Goal: Task Accomplishment & Management: Use online tool/utility

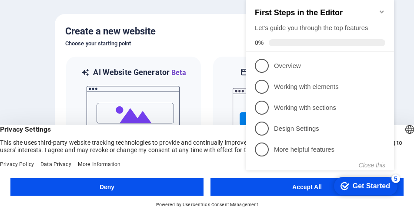
click at [380, 8] on icon "Minimize checklist" at bounding box center [382, 11] width 7 height 7
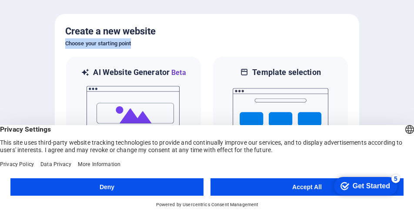
drag, startPoint x: 338, startPoint y: 44, endPoint x: 344, endPoint y: 21, distance: 23.9
click at [344, 21] on div "Create a new website Choose your starting point AI Website Generator Beta Let t…" at bounding box center [207, 107] width 305 height 186
drag, startPoint x: 344, startPoint y: 21, endPoint x: 392, endPoint y: 73, distance: 70.9
click at [385, 65] on div at bounding box center [207, 107] width 414 height 214
click at [301, 185] on button "Accept All" at bounding box center [307, 186] width 193 height 17
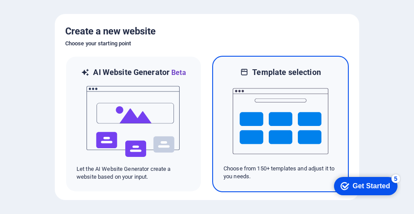
click at [259, 144] on img at bounding box center [281, 120] width 96 height 87
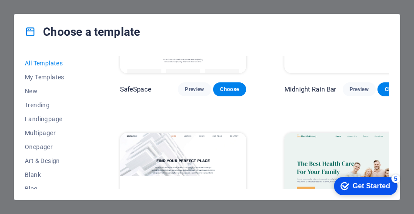
scroll to position [1872, 0]
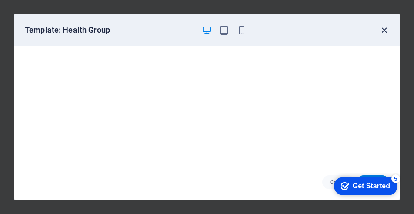
click at [385, 32] on icon "button" at bounding box center [385, 30] width 10 height 10
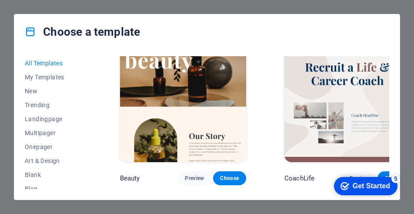
scroll to position [2525, 0]
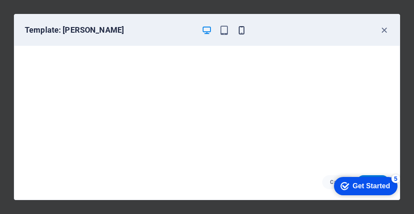
click at [242, 28] on icon "button" at bounding box center [242, 30] width 10 height 10
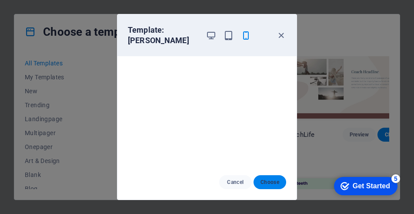
click at [267, 183] on span "Choose" at bounding box center [270, 182] width 19 height 7
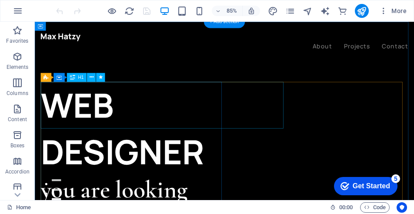
click at [182, 132] on div "WEB DESIGNER" at bounding box center [150, 147] width 216 height 110
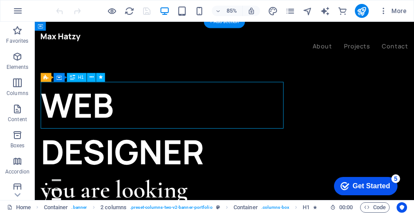
click at [176, 130] on div "WEB DESIGNER" at bounding box center [150, 147] width 216 height 110
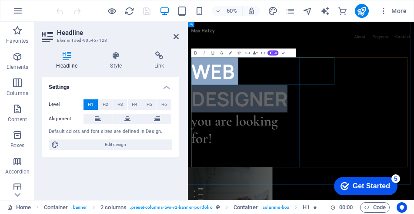
click at [414, 120] on h1 "WEB DESIGNER" at bounding box center [304, 147] width 219 height 110
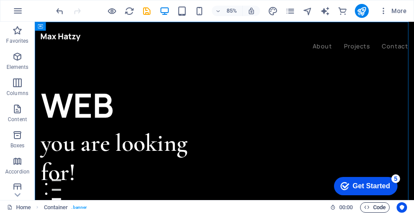
click at [377, 208] on span "Code" at bounding box center [375, 207] width 22 height 10
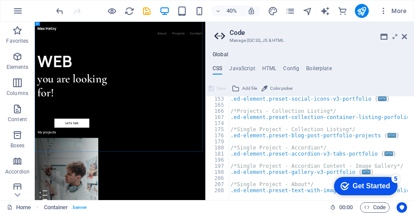
scroll to position [263, 0]
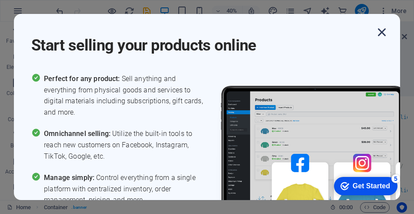
click at [383, 32] on icon "button" at bounding box center [382, 32] width 16 height 16
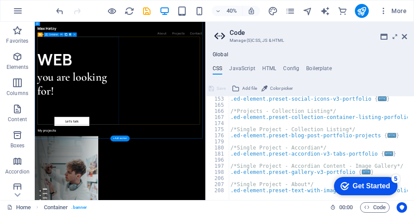
scroll to position [0, 0]
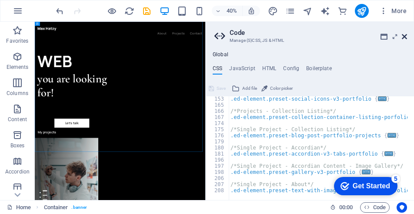
click at [404, 36] on icon at bounding box center [404, 36] width 5 height 7
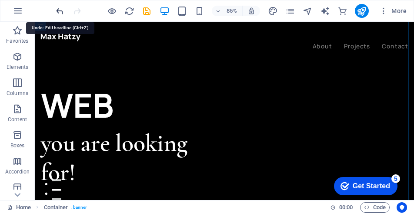
click at [58, 11] on icon "undo" at bounding box center [60, 11] width 10 height 10
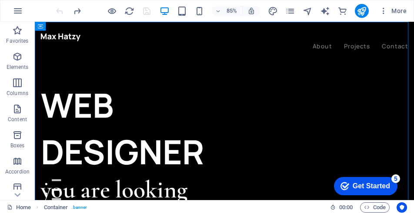
click at [57, 9] on div at bounding box center [103, 11] width 98 height 14
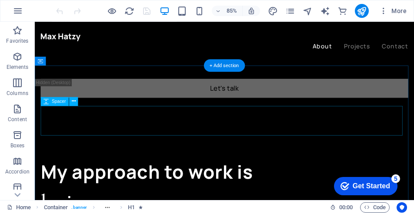
scroll to position [610, 0]
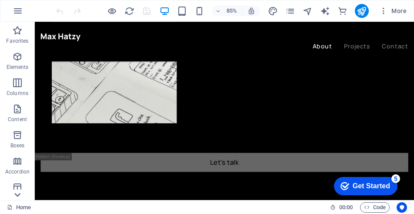
click at [18, 193] on icon at bounding box center [17, 195] width 12 height 12
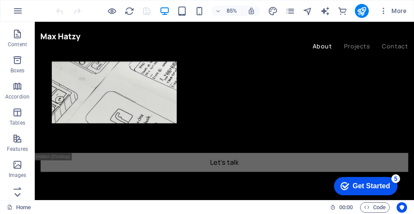
scroll to position [178, 0]
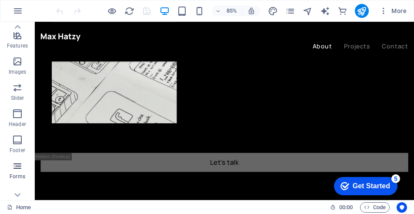
click at [17, 166] on icon "button" at bounding box center [17, 166] width 10 height 10
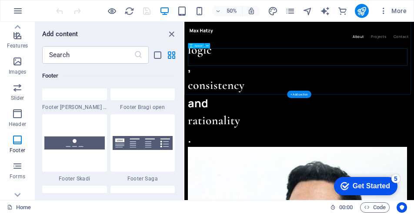
scroll to position [940, 0]
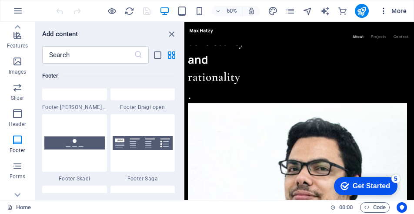
click at [404, 10] on span "More" at bounding box center [393, 11] width 27 height 9
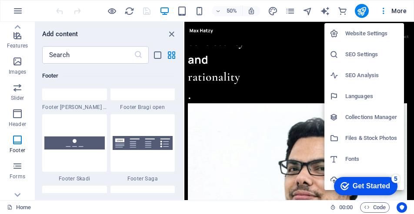
click at [344, 10] on div at bounding box center [207, 107] width 414 height 214
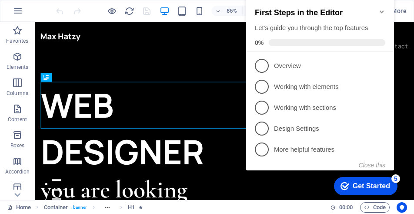
click at [399, 51] on div "checkmark Get Started 5 First Steps in the Editor Let's guide you through the t…" at bounding box center [322, 93] width 158 height 212
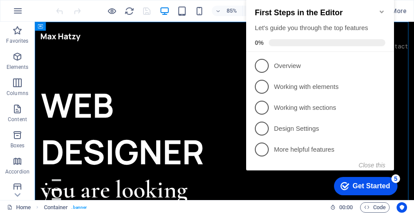
click at [382, 8] on icon "Minimize checklist" at bounding box center [382, 11] width 7 height 7
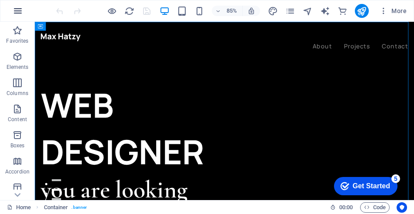
click at [20, 13] on icon "button" at bounding box center [18, 11] width 10 height 10
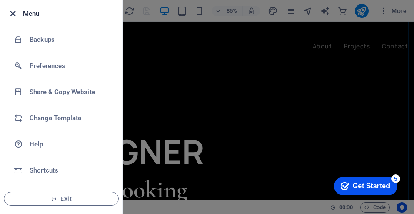
click at [14, 14] on icon "button" at bounding box center [13, 14] width 10 height 10
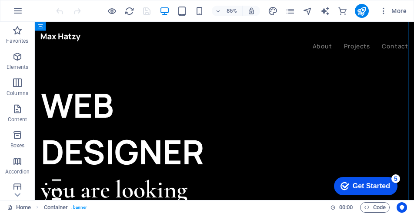
click at [363, 184] on div "Get Started" at bounding box center [371, 186] width 37 height 8
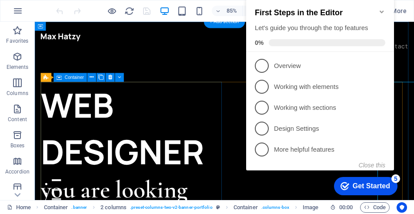
click at [231, 203] on div "WEB DESIGNER you are looking for! Let’s talk My projects" at bounding box center [150, 201] width 216 height 219
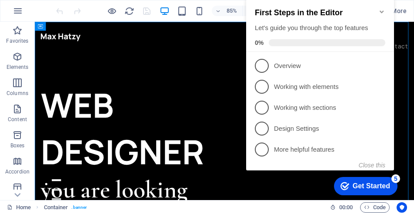
click at [384, 8] on icon "Minimize checklist" at bounding box center [382, 11] width 7 height 7
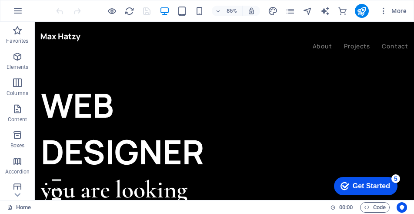
drag, startPoint x: 478, startPoint y: 41, endPoint x: 449, endPoint y: 35, distance: 30.1
click at [19, 8] on icon "button" at bounding box center [18, 11] width 10 height 10
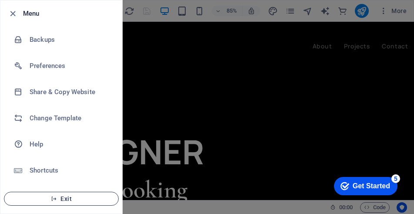
click at [60, 199] on span "Exit" at bounding box center [61, 198] width 100 height 7
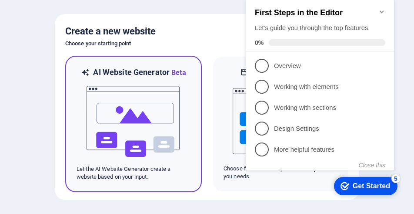
click at [142, 111] on img at bounding box center [134, 121] width 96 height 87
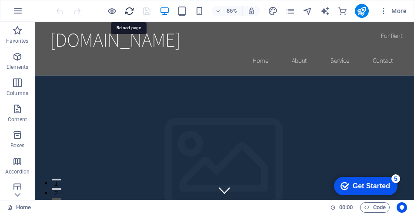
click at [128, 11] on icon "reload" at bounding box center [130, 11] width 10 height 10
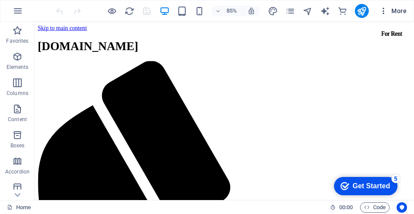
click at [389, 12] on span "More" at bounding box center [393, 11] width 27 height 9
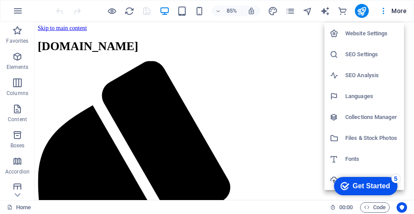
click at [89, 154] on div at bounding box center [207, 107] width 414 height 214
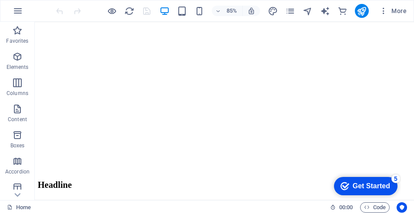
scroll to position [2057, 0]
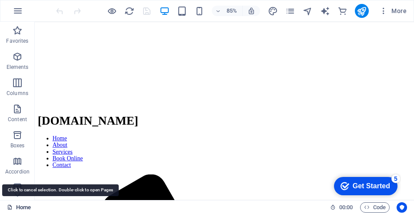
click at [18, 207] on link "Home" at bounding box center [19, 207] width 24 height 10
click at [22, 209] on link "Home" at bounding box center [19, 207] width 24 height 10
click at [23, 208] on link "Home" at bounding box center [19, 207] width 24 height 10
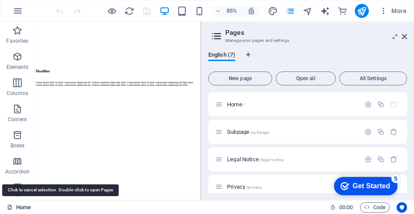
scroll to position [2824, 0]
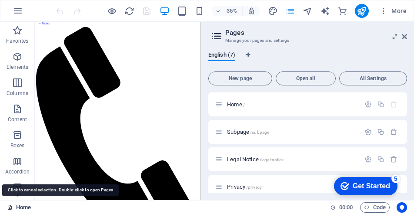
click at [23, 208] on link "Home" at bounding box center [19, 207] width 24 height 10
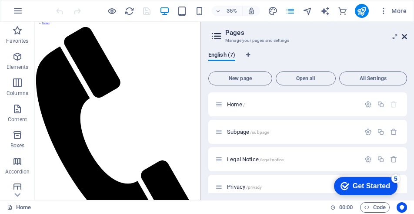
click at [405, 36] on icon at bounding box center [404, 36] width 5 height 7
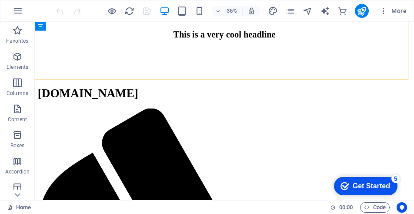
scroll to position [2057, 0]
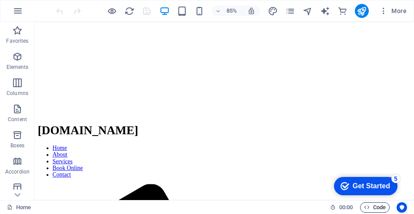
click at [370, 206] on span "Code" at bounding box center [375, 207] width 22 height 10
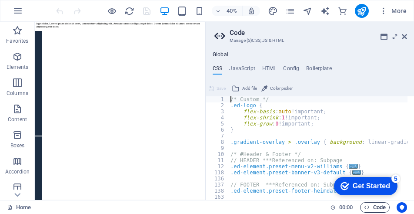
scroll to position [2649, 0]
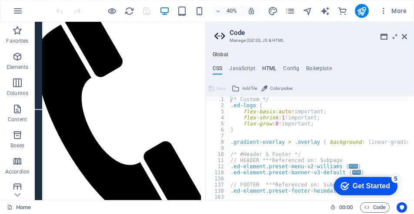
click at [265, 68] on h4 "HTML" at bounding box center [270, 70] width 14 height 10
type textarea "<a href="#main-content" class="wv-link-content button">Skip to main content</a>"
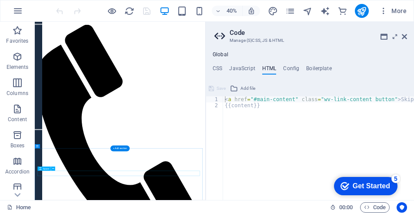
scroll to position [2729, 0]
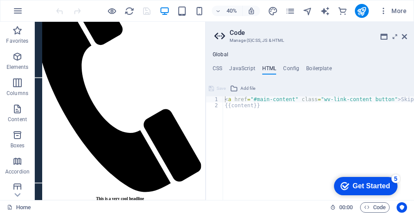
click at [219, 36] on icon at bounding box center [221, 36] width 13 height 12
click at [387, 11] on icon "button" at bounding box center [384, 11] width 9 height 9
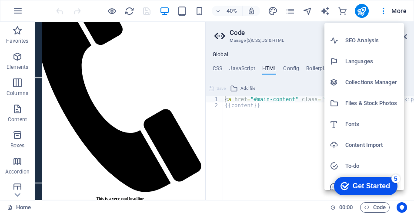
scroll to position [44, 0]
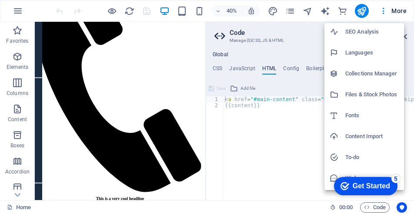
click at [80, 30] on div at bounding box center [207, 107] width 414 height 214
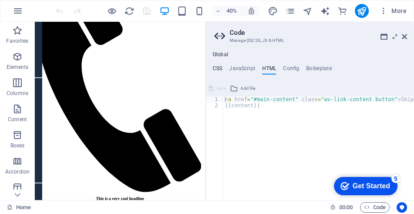
click at [218, 69] on h4 "CSS" at bounding box center [218, 70] width 10 height 10
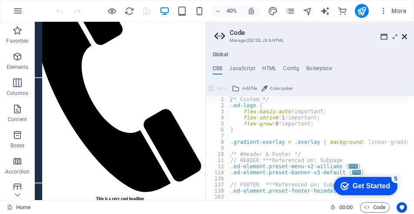
drag, startPoint x: 405, startPoint y: 36, endPoint x: 419, endPoint y: 19, distance: 21.9
click at [405, 36] on icon at bounding box center [404, 36] width 5 height 7
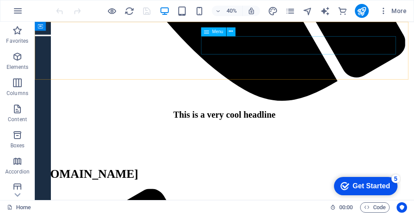
scroll to position [2137, 0]
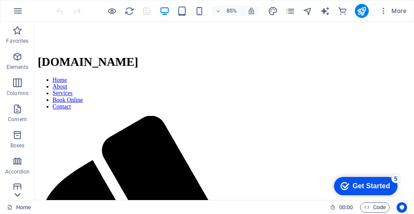
click at [18, 197] on icon at bounding box center [17, 195] width 12 height 12
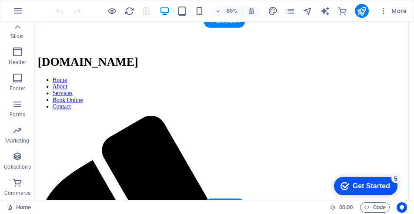
scroll to position [2268, 0]
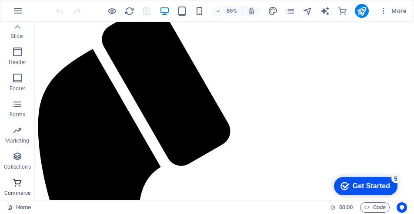
click at [15, 181] on icon "button" at bounding box center [17, 182] width 10 height 10
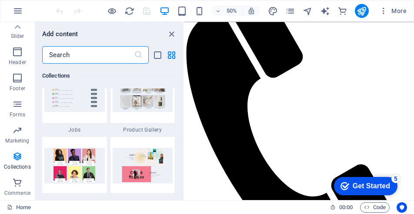
scroll to position [8087, 0]
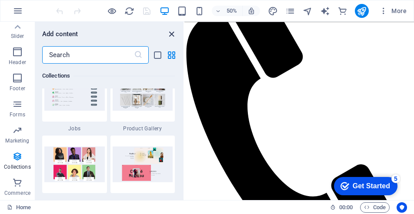
click at [172, 34] on icon "close panel" at bounding box center [172, 34] width 10 height 10
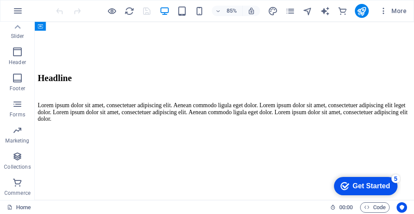
scroll to position [1875, 0]
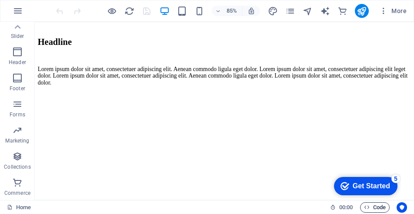
click at [371, 206] on span "Code" at bounding box center [375, 207] width 22 height 10
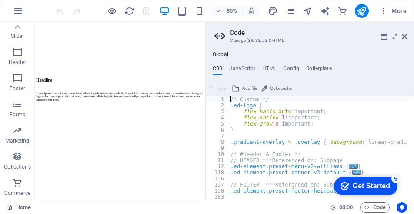
scroll to position [1954, 0]
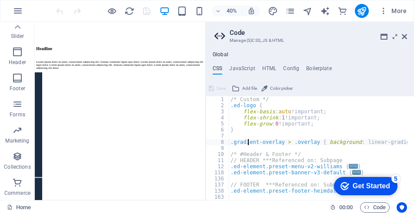
click at [249, 143] on div "/* Custom */ .ed-logo { flex-basis : auto !important; flex-shrink : 1 !importan…" at bounding box center [408, 150] width 358 height 109
type textarea "@include text-v2; }"
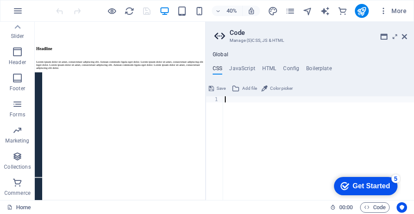
click at [285, 145] on div at bounding box center [318, 154] width 191 height 116
click at [320, 69] on h4 "Boilerplate" at bounding box center [320, 70] width 26 height 10
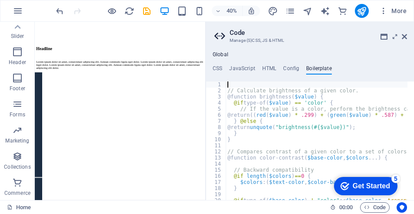
click at [218, 51] on h4 "Global" at bounding box center [221, 54] width 16 height 7
click at [220, 58] on div "Global CSS JavaScript HTML Config Boilerplate 1 ההההההההההההההההההההההההההההההה…" at bounding box center [310, 125] width 209 height 148
type textarea "}"
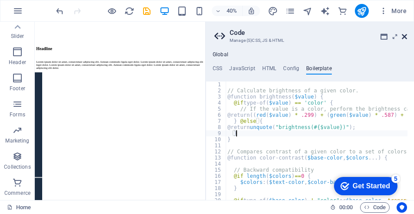
drag, startPoint x: 408, startPoint y: 40, endPoint x: 404, endPoint y: 35, distance: 6.2
click at [404, 35] on icon at bounding box center [404, 36] width 5 height 7
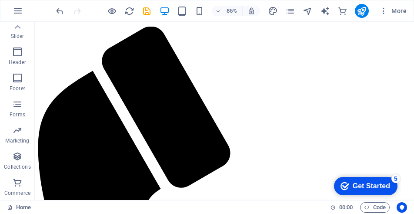
scroll to position [44, 0]
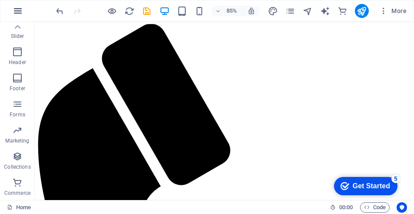
click at [18, 10] on icon "button" at bounding box center [18, 11] width 10 height 10
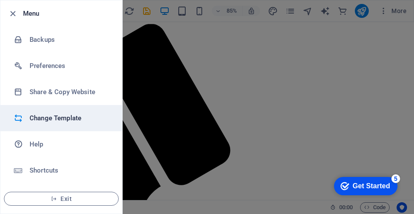
click at [61, 116] on h6 "Change Template" at bounding box center [70, 118] width 81 height 10
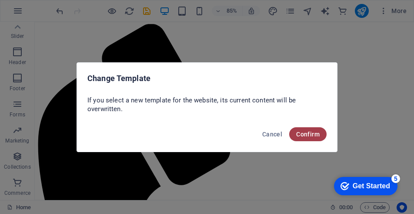
click at [304, 131] on span "Confirm" at bounding box center [309, 134] width 24 height 7
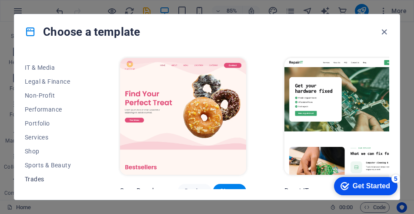
scroll to position [229, 0]
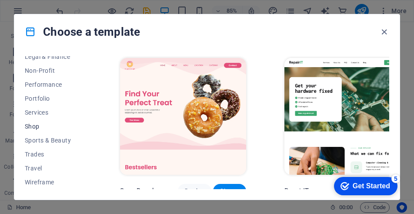
click at [36, 128] on span "Shop" at bounding box center [53, 126] width 57 height 7
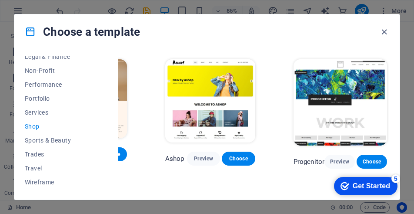
scroll to position [305, 81]
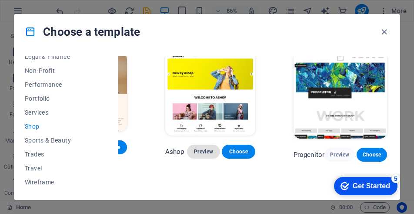
click at [202, 151] on span "Preview" at bounding box center [203, 151] width 19 height 7
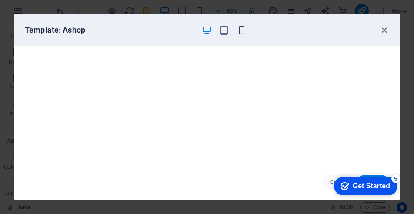
click at [243, 30] on icon "button" at bounding box center [242, 30] width 10 height 10
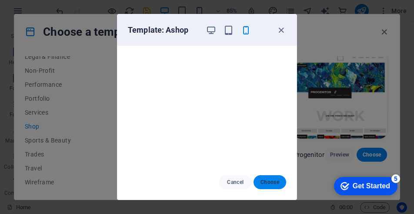
click at [273, 182] on span "Choose" at bounding box center [270, 182] width 19 height 7
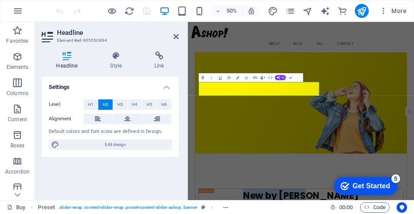
click at [414, 94] on figure at bounding box center [414, 183] width 424 height 202
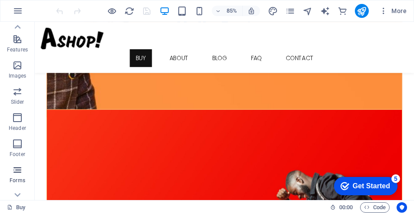
scroll to position [240, 0]
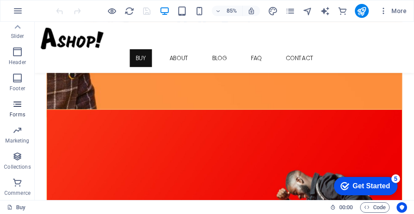
click at [17, 102] on icon "button" at bounding box center [17, 104] width 10 height 10
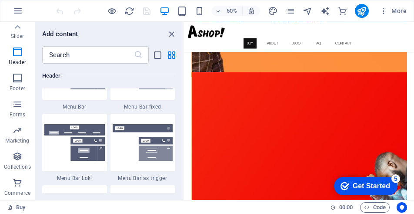
scroll to position [5355, 0]
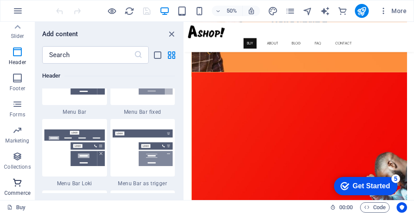
click at [17, 182] on icon "button" at bounding box center [17, 182] width 10 height 10
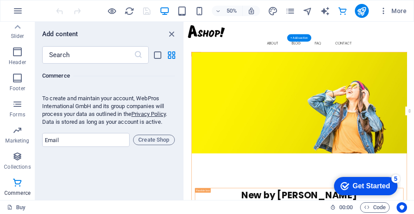
scroll to position [0, 0]
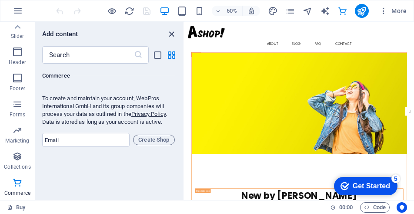
click at [172, 32] on icon "close panel" at bounding box center [172, 34] width 10 height 10
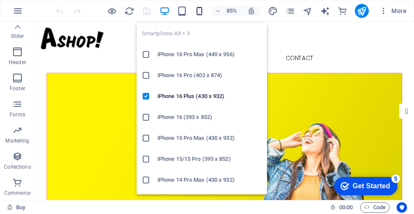
click at [201, 13] on icon "button" at bounding box center [200, 11] width 10 height 10
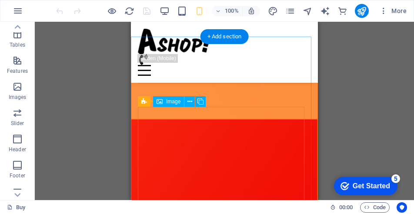
scroll to position [522, 0]
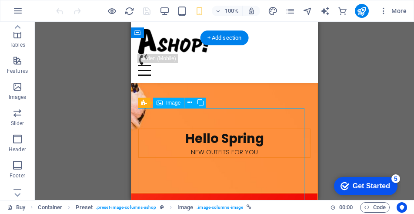
scroll to position [566, 0]
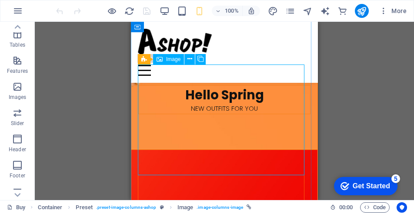
click at [167, 61] on span "Image" at bounding box center [173, 59] width 14 height 5
click at [168, 60] on span "Image" at bounding box center [173, 59] width 14 height 5
select select "%"
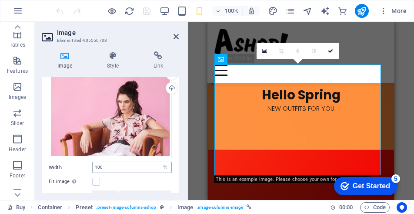
scroll to position [0, 0]
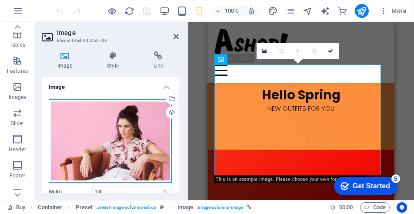
click at [141, 135] on div "Drag files here, click to choose files or select files from Files or our free s…" at bounding box center [110, 141] width 123 height 84
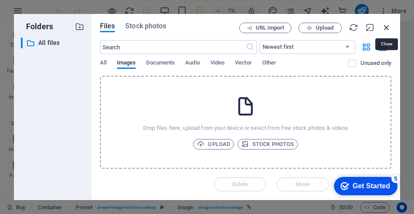
click at [387, 29] on icon "button" at bounding box center [387, 28] width 10 height 10
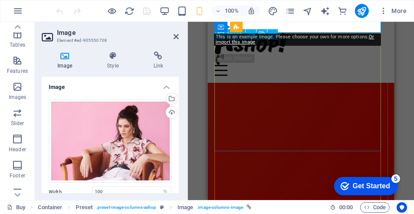
scroll to position [740, 0]
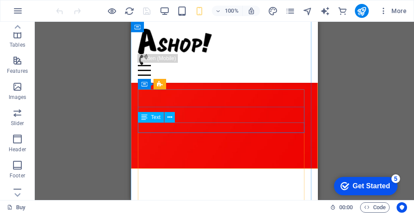
scroll to position [697, 0]
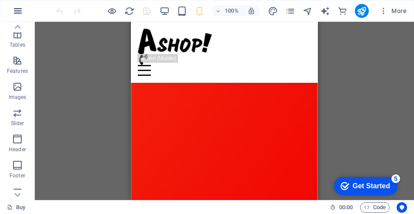
click at [19, 8] on icon "button" at bounding box center [18, 11] width 10 height 10
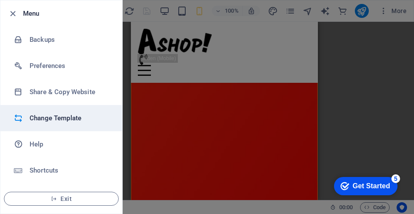
click at [48, 117] on h6 "Change Template" at bounding box center [70, 118] width 81 height 10
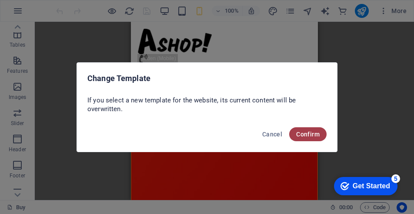
click at [305, 134] on span "Confirm" at bounding box center [309, 134] width 24 height 7
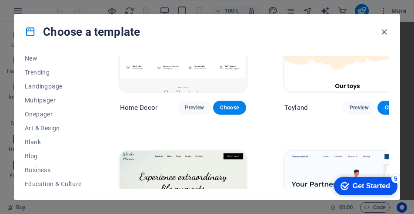
scroll to position [12, 0]
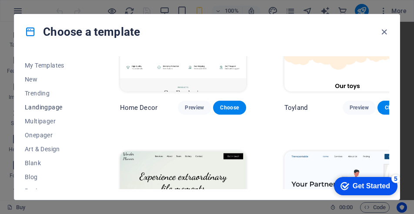
click at [49, 107] on span "Landingpage" at bounding box center [53, 107] width 57 height 7
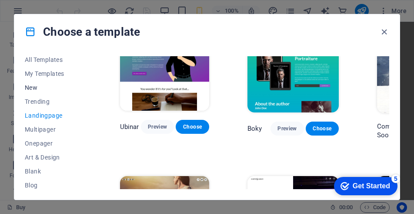
scroll to position [0, 0]
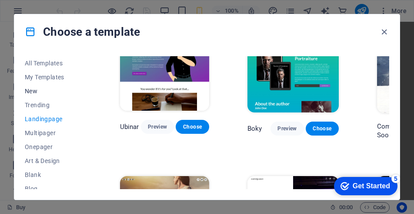
click at [34, 91] on span "New" at bounding box center [53, 91] width 57 height 7
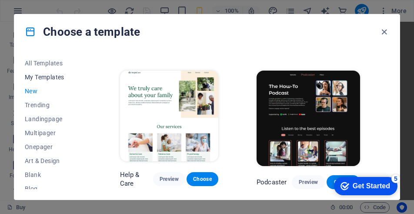
click at [53, 77] on span "My Templates" at bounding box center [53, 77] width 57 height 7
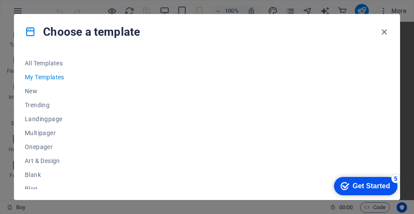
scroll to position [0, 0]
click at [55, 60] on span "All Templates" at bounding box center [53, 63] width 57 height 7
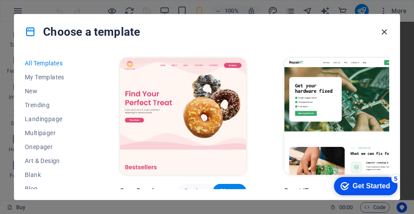
click at [384, 35] on icon "button" at bounding box center [385, 32] width 10 height 10
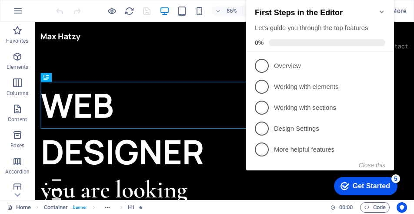
click at [382, 10] on icon "Minimize checklist" at bounding box center [382, 11] width 7 height 7
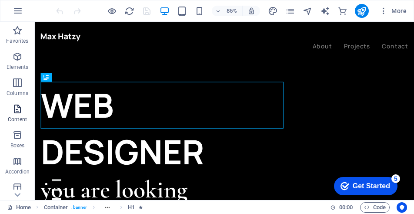
click at [21, 111] on icon "button" at bounding box center [17, 109] width 10 height 10
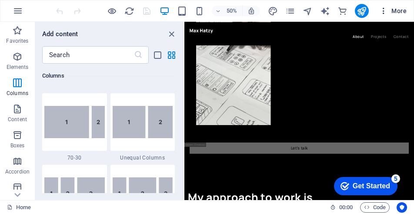
click at [384, 7] on icon "button" at bounding box center [384, 11] width 9 height 9
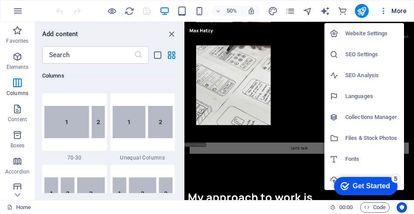
click at [361, 38] on h6 "Website Settings" at bounding box center [373, 33] width 54 height 10
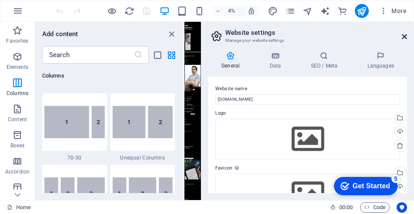
click at [404, 36] on icon at bounding box center [404, 36] width 5 height 7
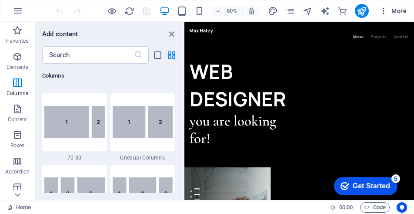
click at [391, 9] on span "More" at bounding box center [393, 11] width 27 height 9
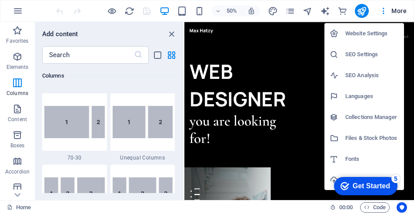
click at [362, 57] on h6 "SEO Settings" at bounding box center [373, 54] width 54 height 10
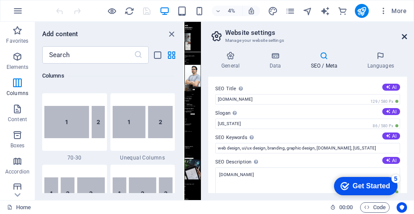
click at [405, 33] on icon at bounding box center [404, 36] width 5 height 7
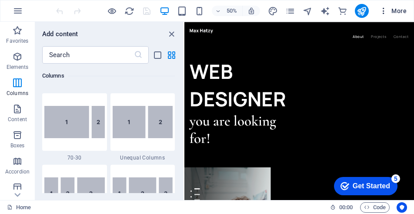
click at [398, 10] on span "More" at bounding box center [393, 11] width 27 height 9
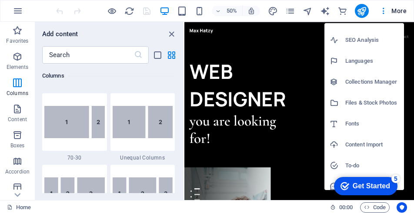
scroll to position [63, 0]
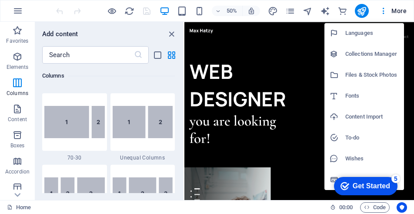
click at [115, 9] on div at bounding box center [207, 107] width 414 height 214
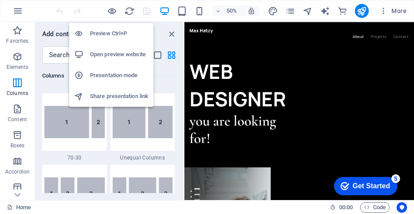
click at [114, 54] on h6 "Open preview website" at bounding box center [119, 54] width 58 height 10
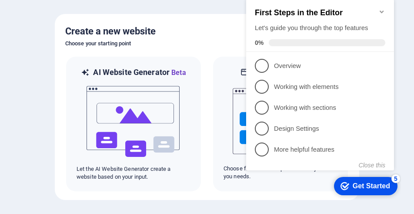
click at [382, 10] on icon "Minimize checklist" at bounding box center [382, 11] width 4 height 3
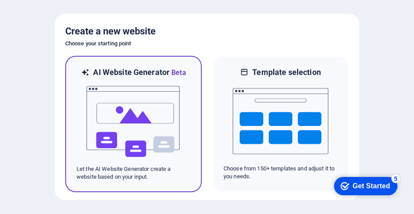
click at [124, 138] on img at bounding box center [134, 121] width 96 height 87
